Goal: Obtain resource: Download file/media

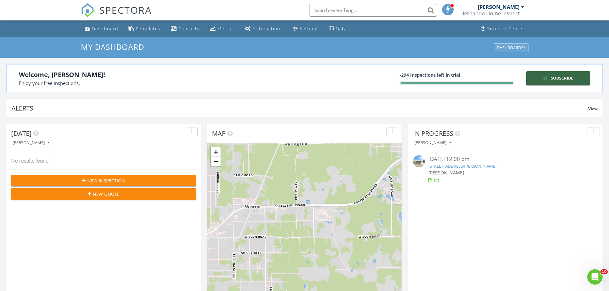
click at [503, 47] on div "Dashboards" at bounding box center [511, 47] width 29 height 4
click at [336, 31] on div "Data" at bounding box center [341, 29] width 11 height 6
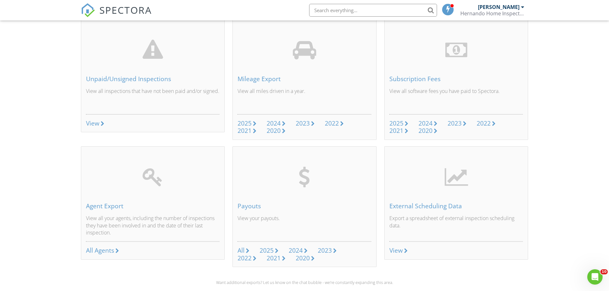
scroll to position [188, 0]
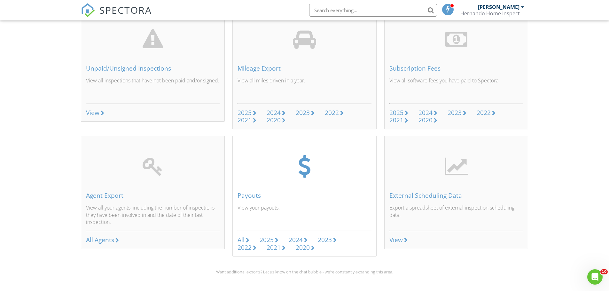
click at [271, 240] on div "2025" at bounding box center [267, 240] width 14 height 9
